Goal: Find specific page/section: Find specific page/section

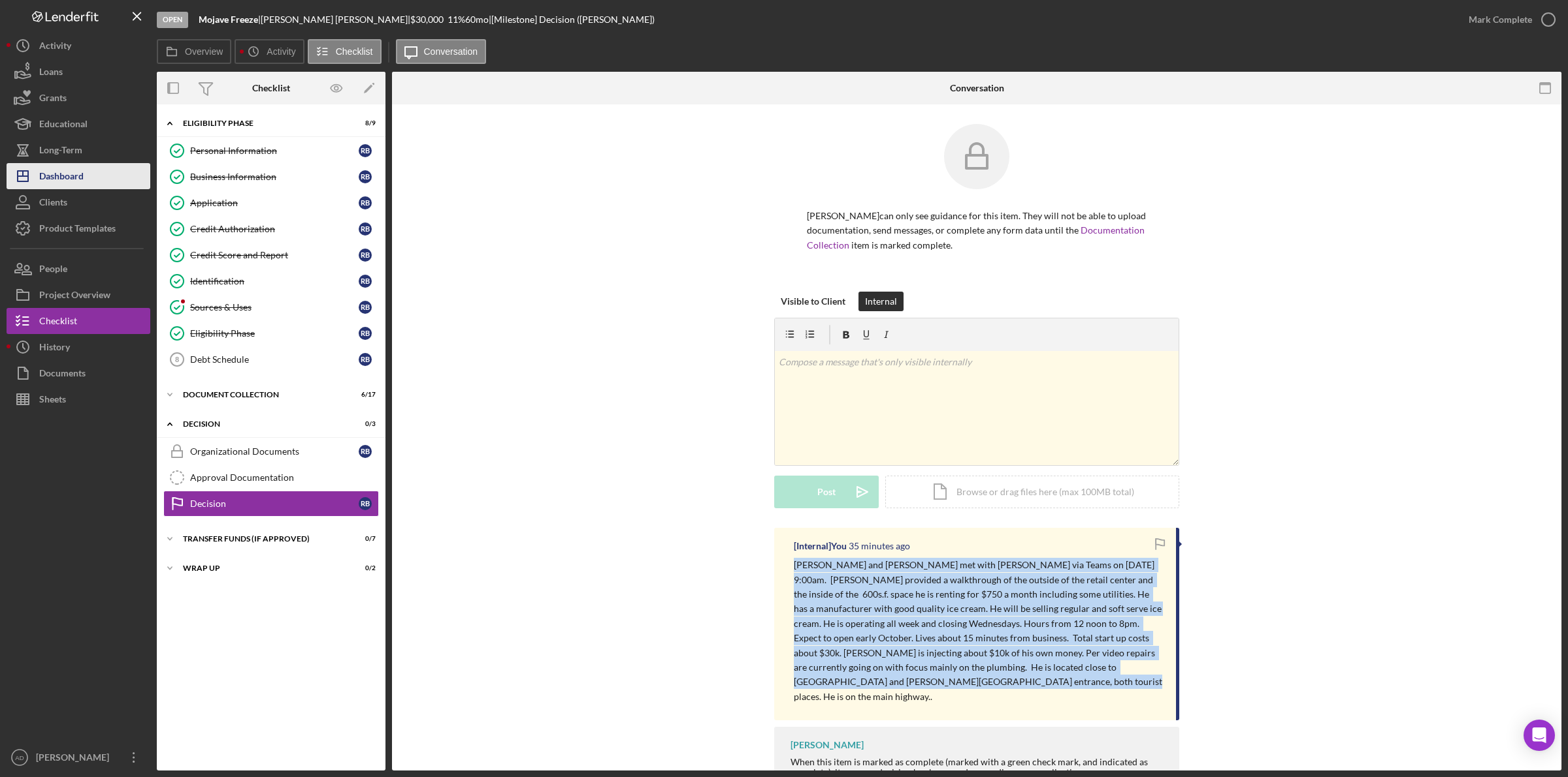
click at [72, 175] on div "Dashboard" at bounding box center [61, 178] width 44 height 29
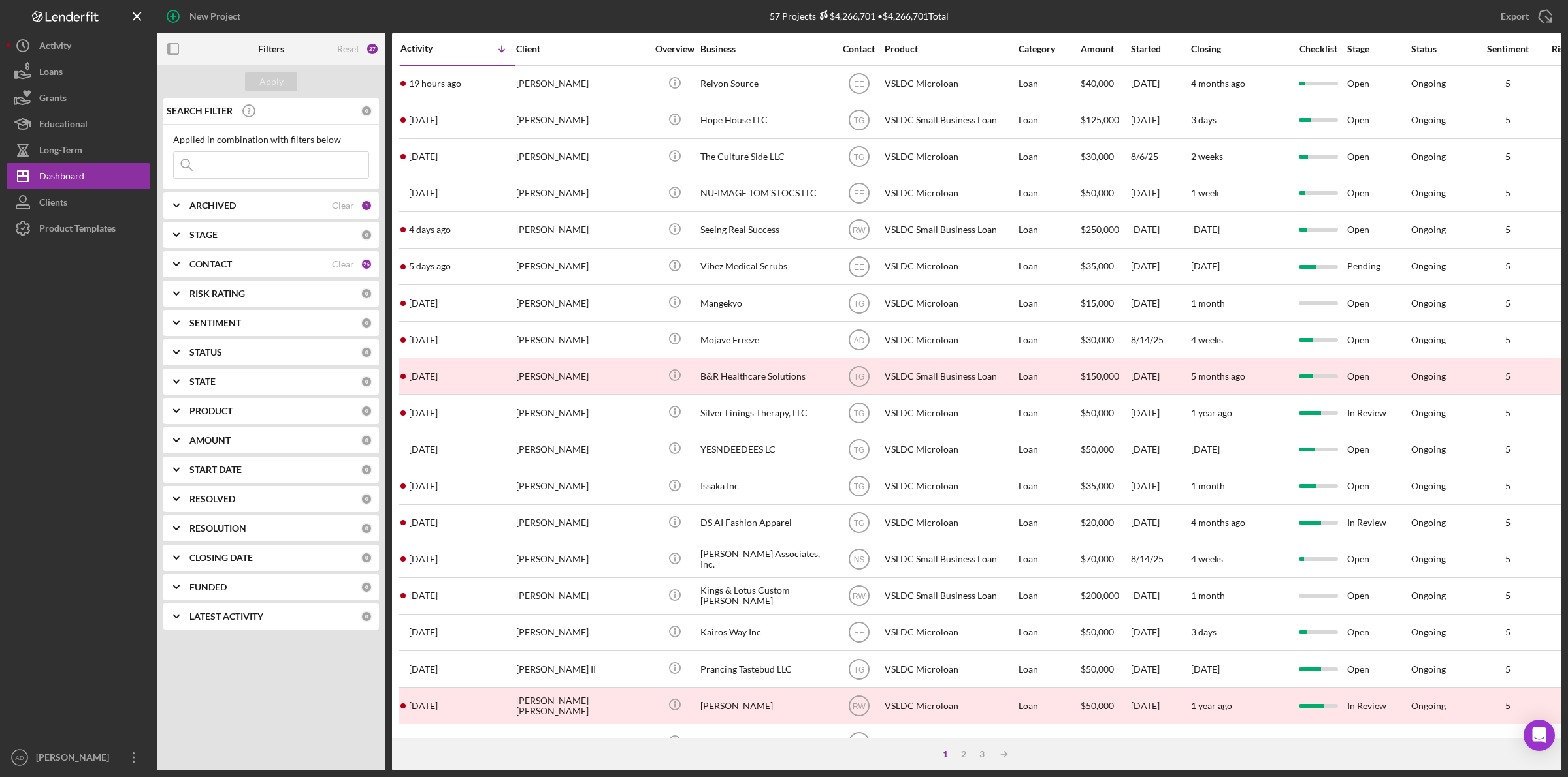
click at [217, 167] on input at bounding box center [271, 165] width 194 height 26
type input "[PERSON_NAME]"
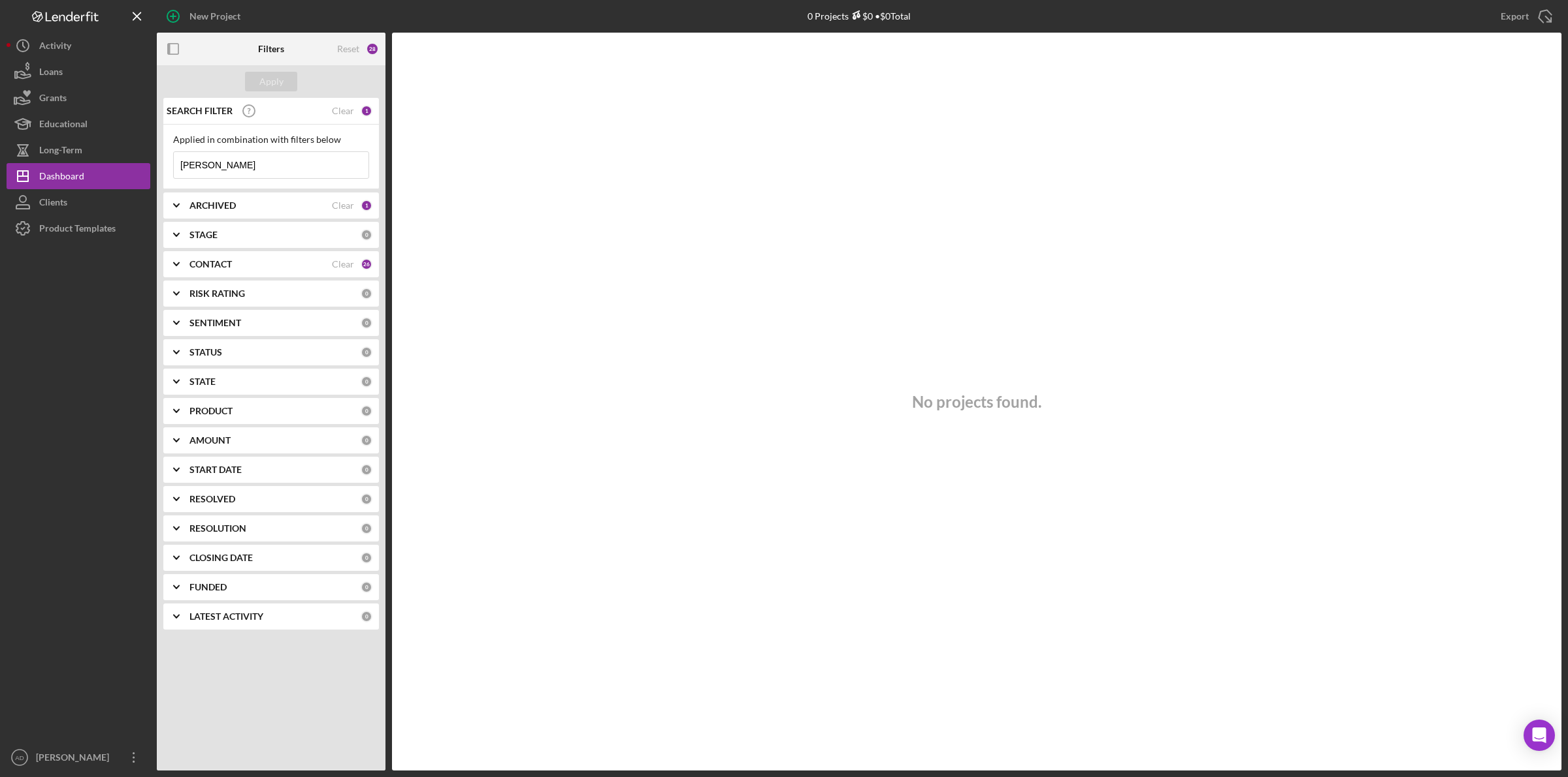
drag, startPoint x: 213, startPoint y: 167, endPoint x: 157, endPoint y: 167, distance: 56.0
click at [157, 167] on div "SEARCH FILTER Clear 1 Applied in combination with filters below [PERSON_NAME] I…" at bounding box center [271, 369] width 228 height 542
click at [279, 80] on div "Apply" at bounding box center [272, 82] width 24 height 20
